Goal: Task Accomplishment & Management: Manage account settings

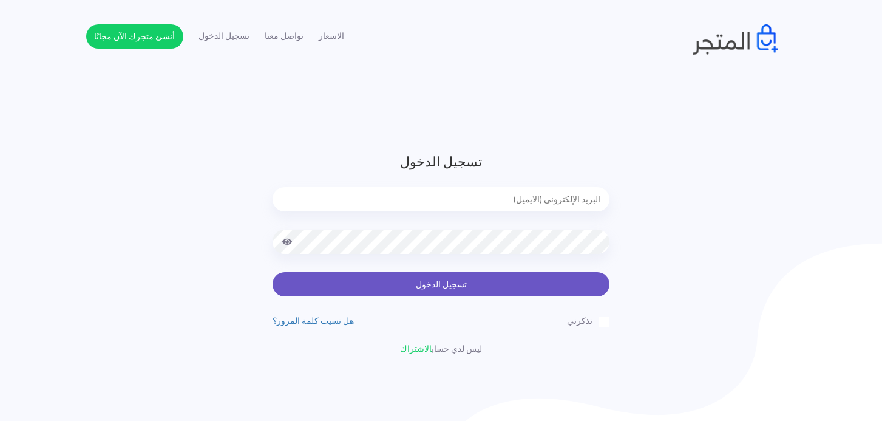
type input "[EMAIL_ADDRESS][DOMAIN_NAME]"
click at [532, 282] on button "تسجيل الدخول" at bounding box center [441, 284] width 337 height 24
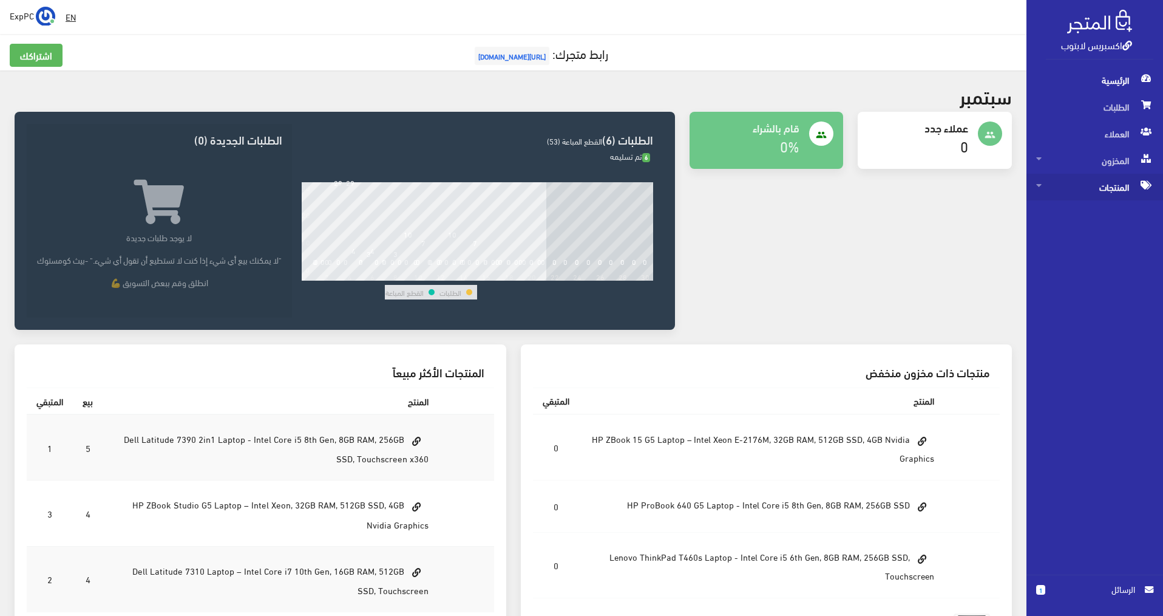
click at [888, 190] on span "المنتجات" at bounding box center [1094, 187] width 117 height 27
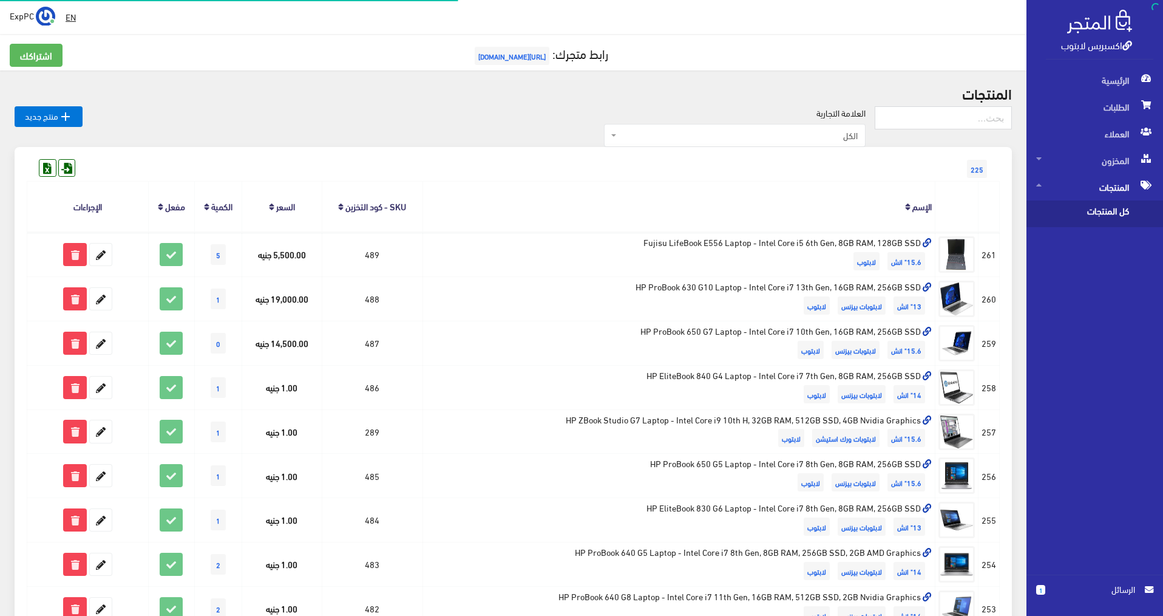
click at [888, 210] on span "كل المنتجات" at bounding box center [1082, 213] width 92 height 27
click at [888, 117] on input "text" at bounding box center [943, 117] width 137 height 23
click at [888, 126] on span "العملاء" at bounding box center [1094, 133] width 117 height 27
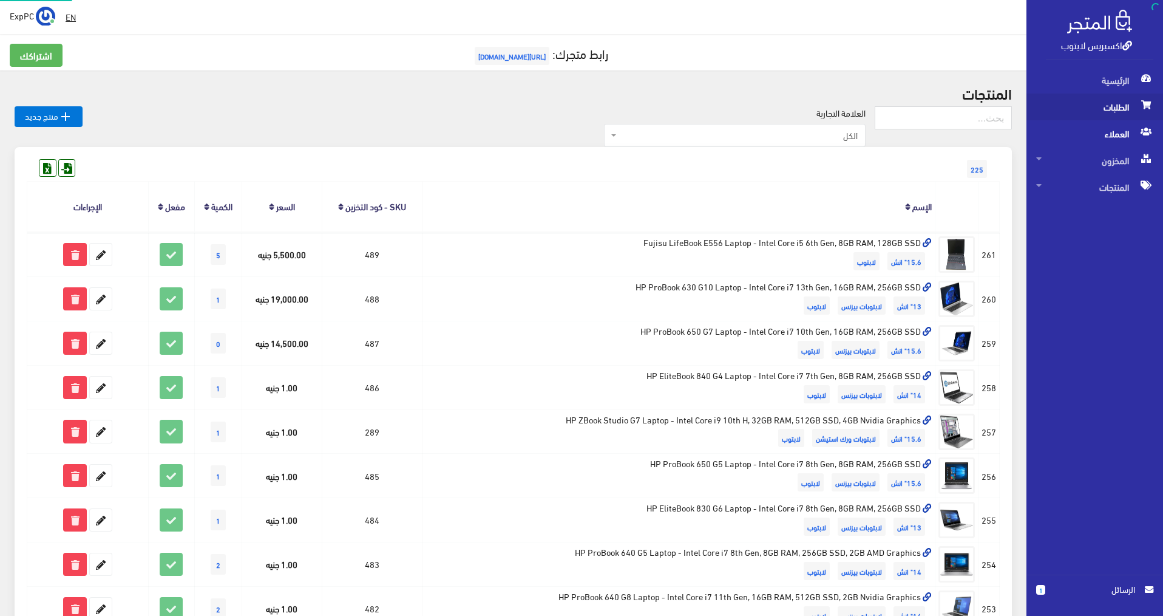
click at [888, 112] on span "الطلبات" at bounding box center [1094, 106] width 117 height 27
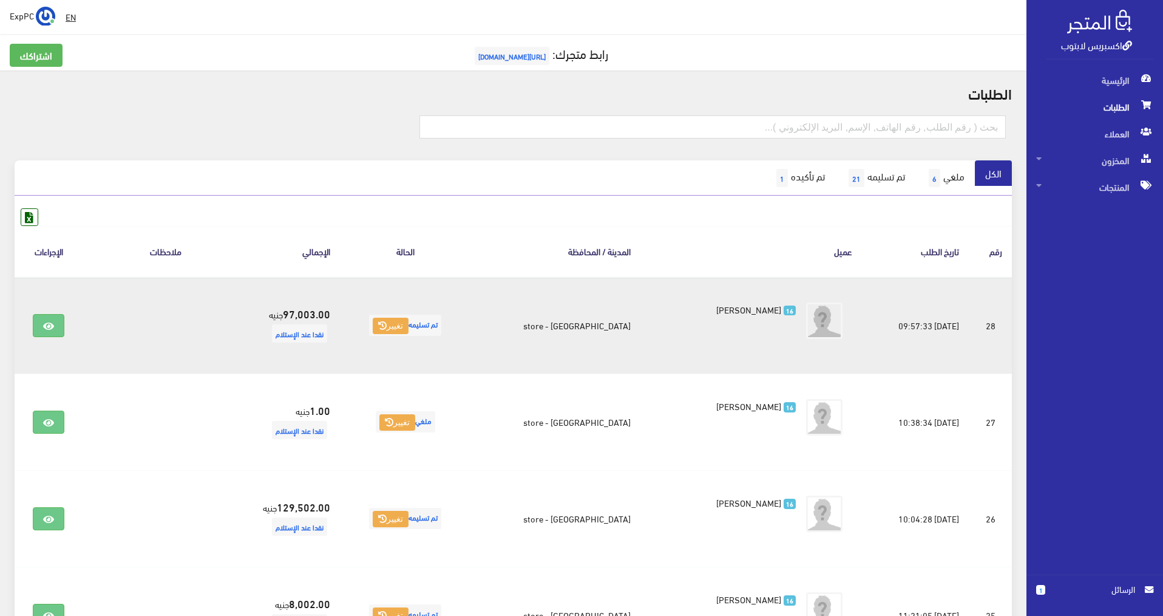
drag, startPoint x: 957, startPoint y: 324, endPoint x: 528, endPoint y: 328, distance: 429.2
click at [528, 328] on tr "#28 [DATE] 09:57:33 تم تسليمه 16 Hassan 97,003.00 16" at bounding box center [513, 325] width 997 height 97
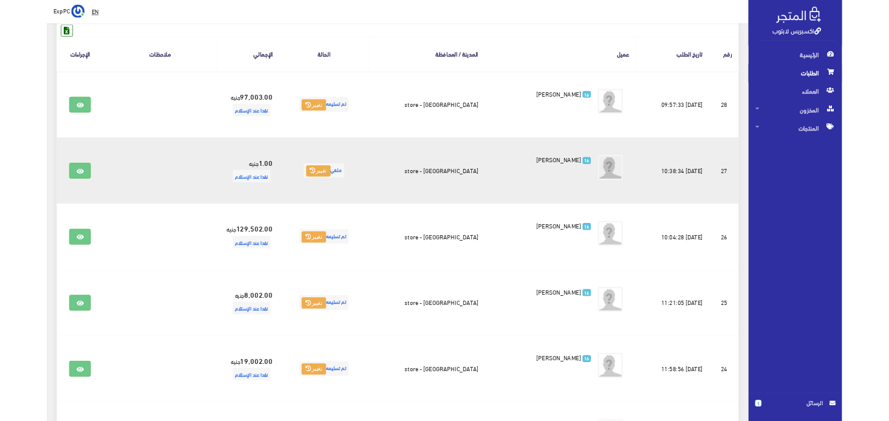
scroll to position [182, 0]
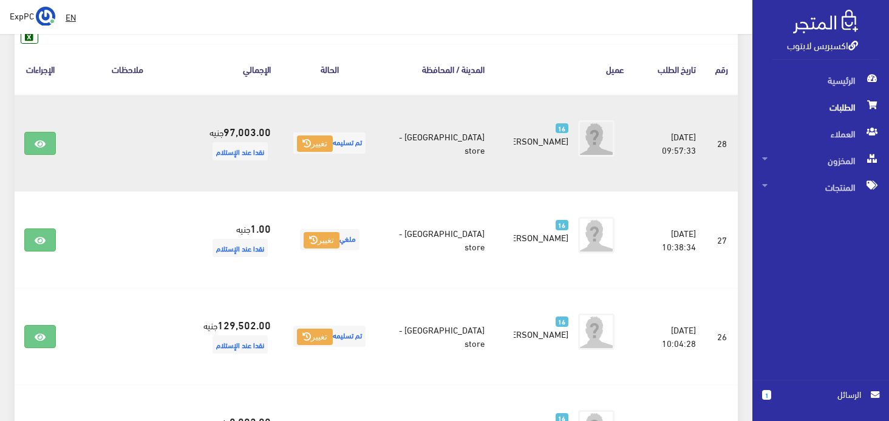
click at [525, 142] on li "16 [PERSON_NAME]" at bounding box center [564, 138] width 120 height 46
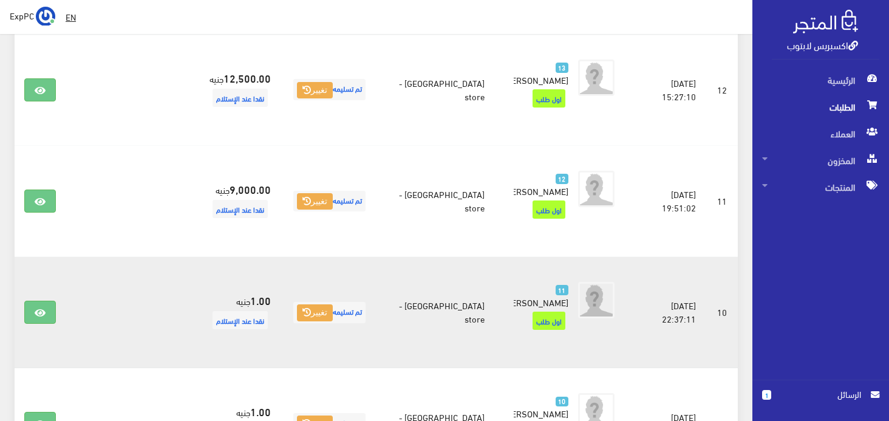
scroll to position [1964, 0]
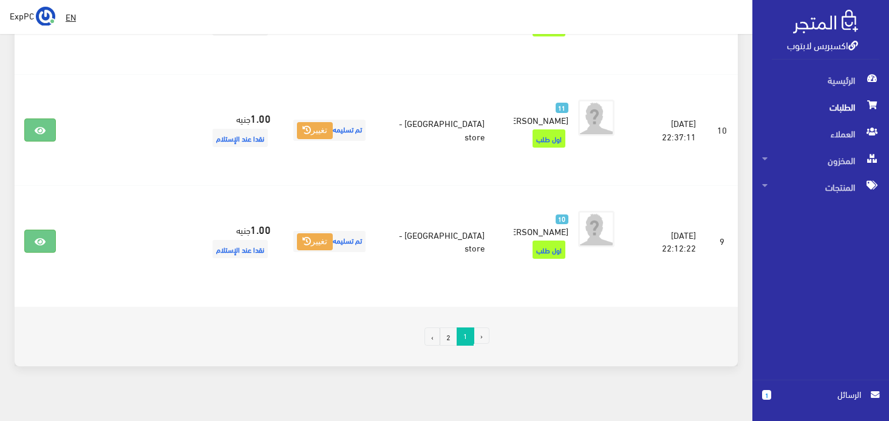
click at [444, 327] on link "2" at bounding box center [449, 336] width 18 height 18
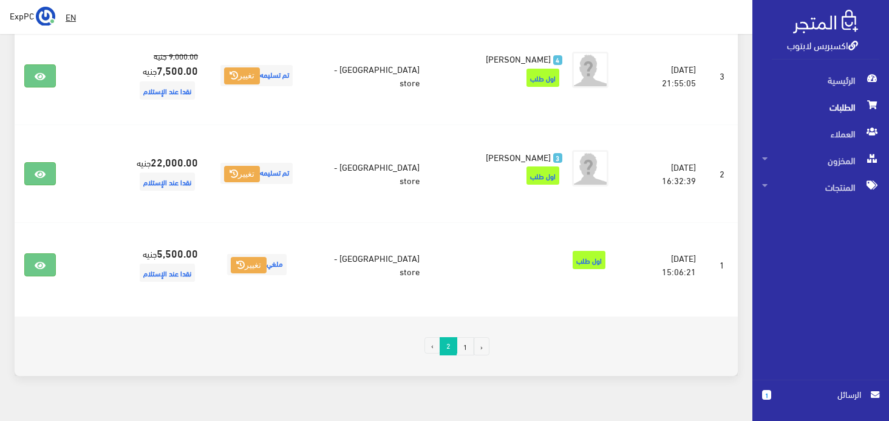
scroll to position [763, 0]
